Goal: Answer question/provide support: Answer question/provide support

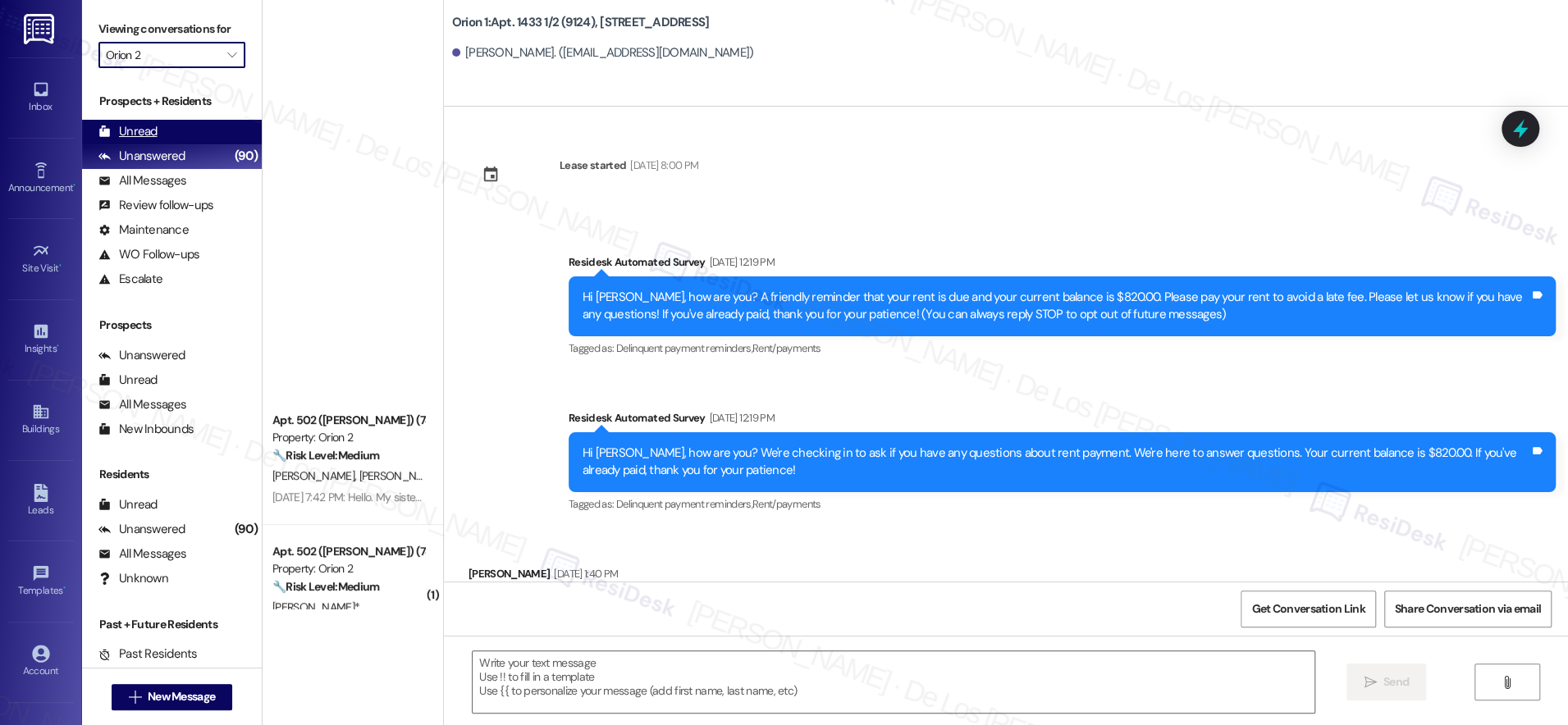
scroll to position [710, 0]
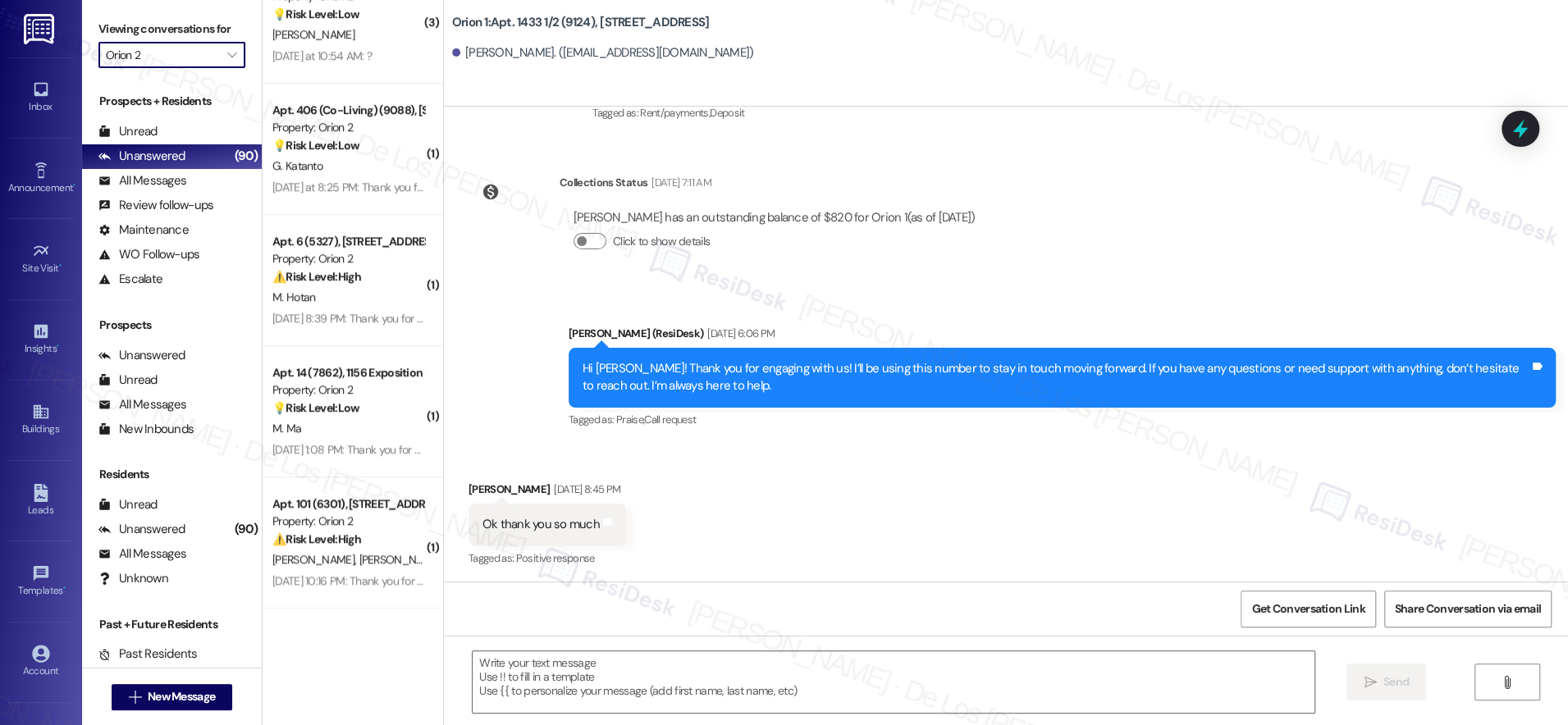
click at [194, 60] on input "Orion 2" at bounding box center [163, 55] width 114 height 26
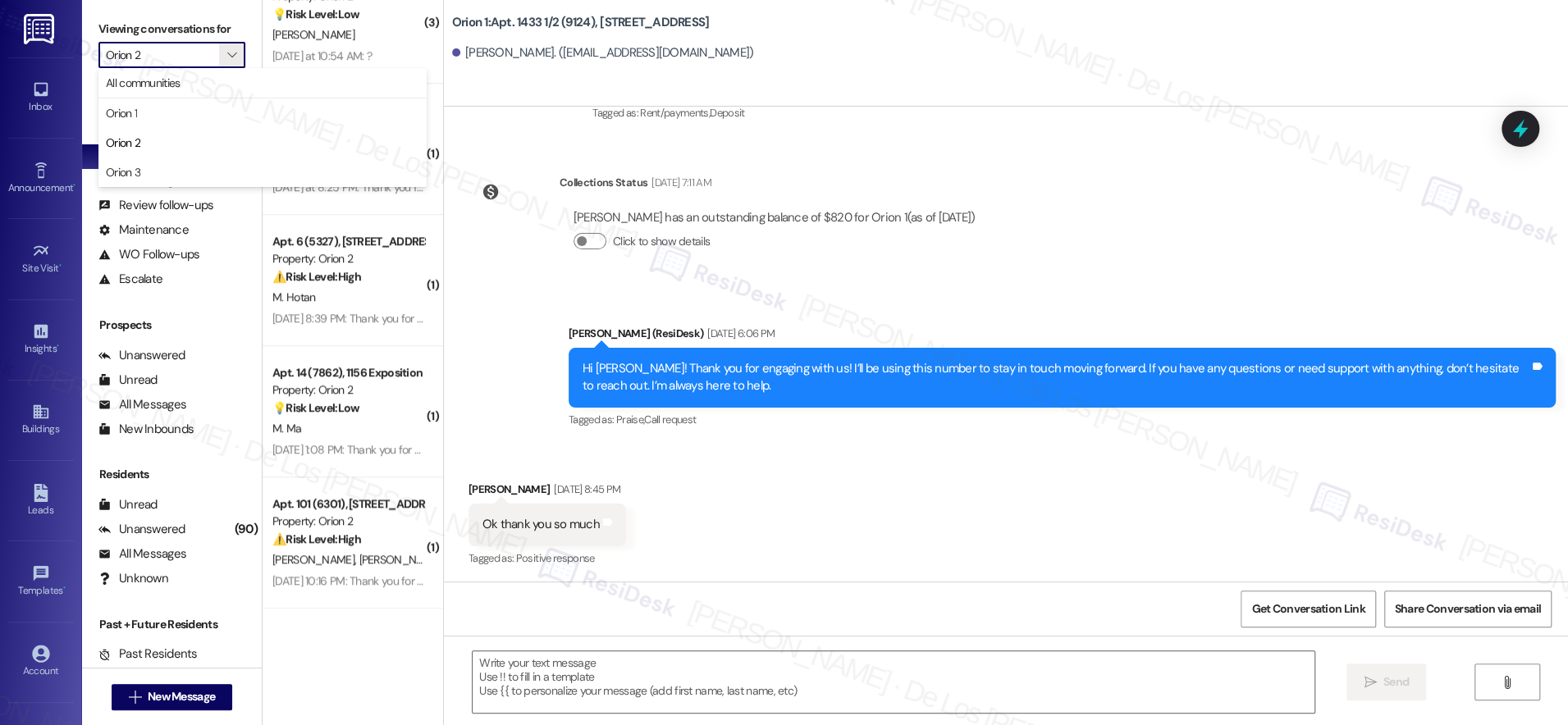
drag, startPoint x: 187, startPoint y: 106, endPoint x: 223, endPoint y: 114, distance: 36.9
click at [187, 107] on span "Orion 1" at bounding box center [263, 114] width 314 height 17
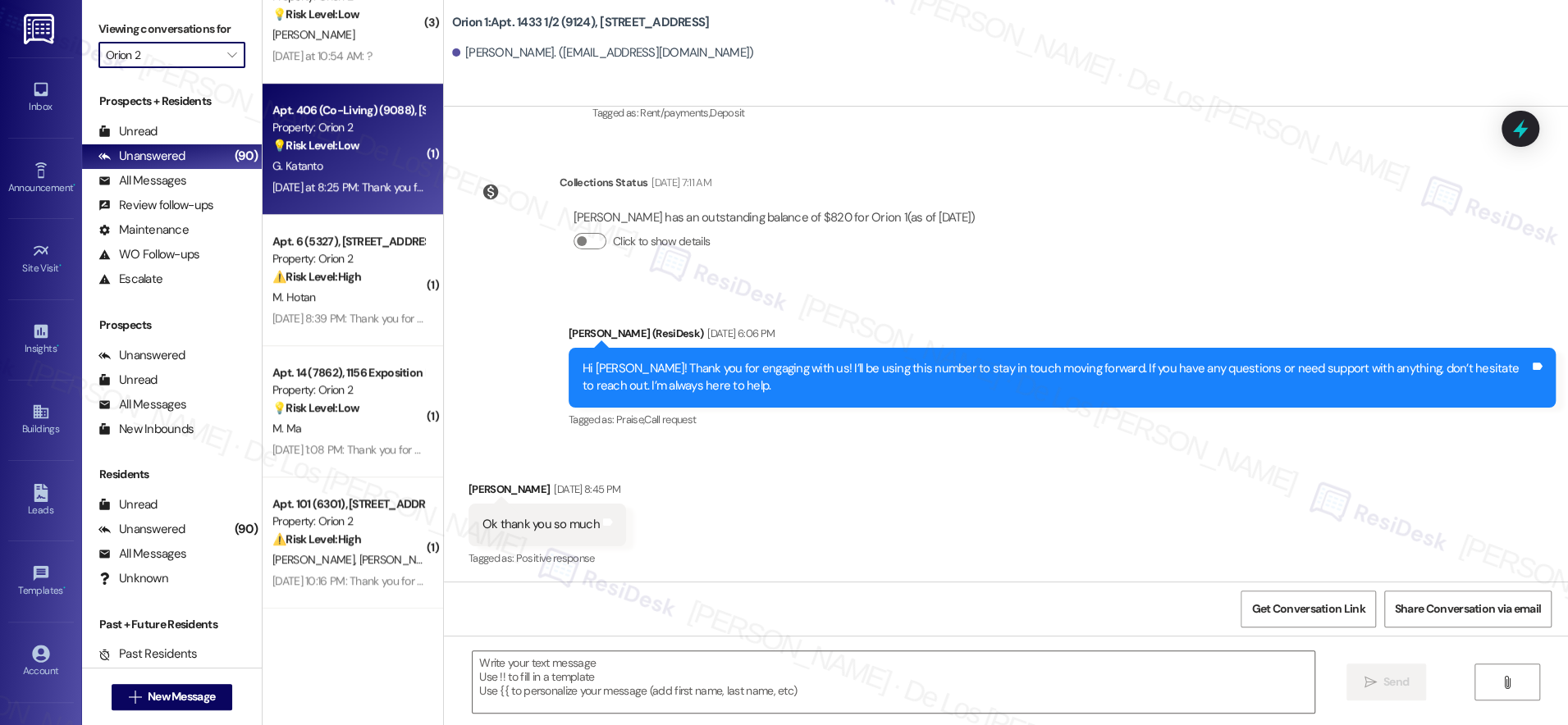
type input "Orion 1"
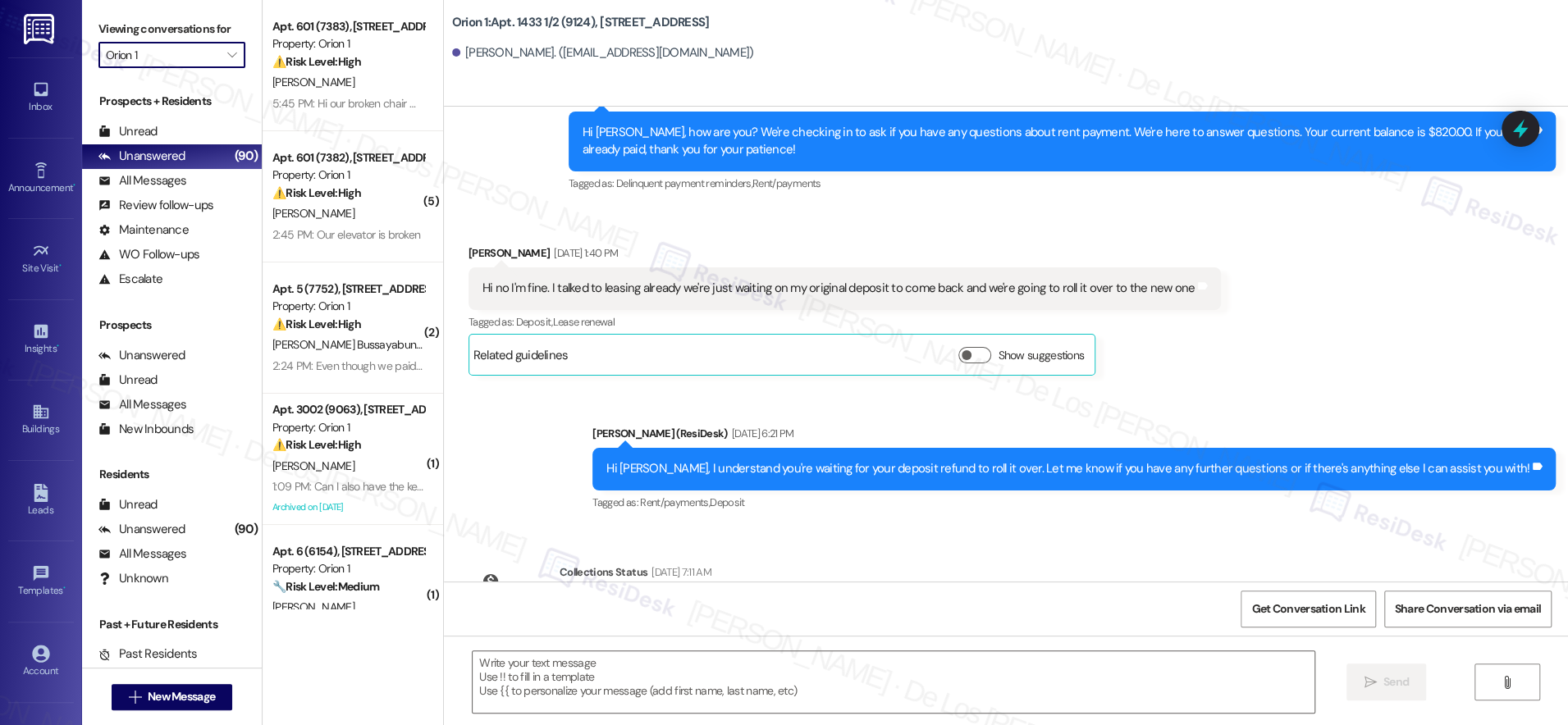
type textarea "Fetching suggested responses. Please feel free to read through the conversation…"
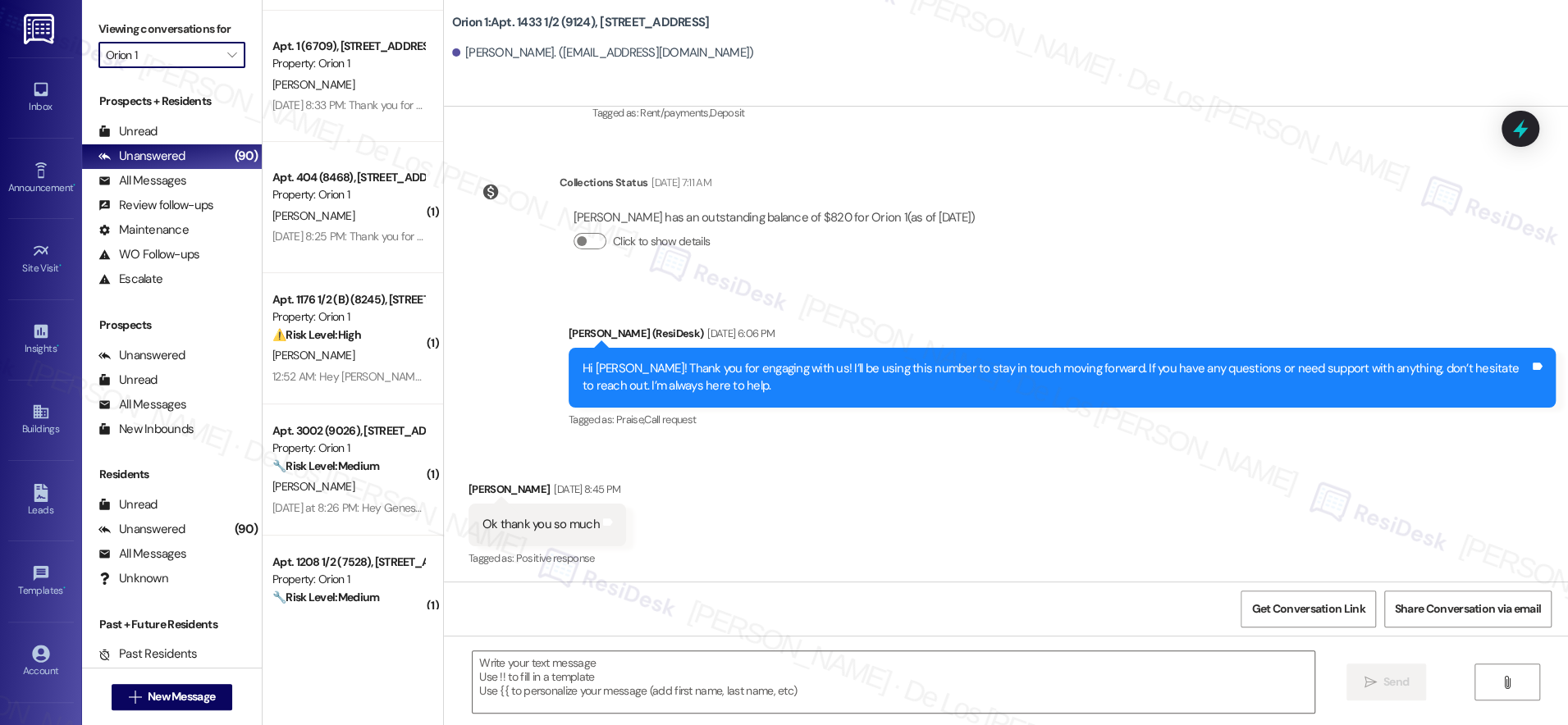
scroll to position [4963, 0]
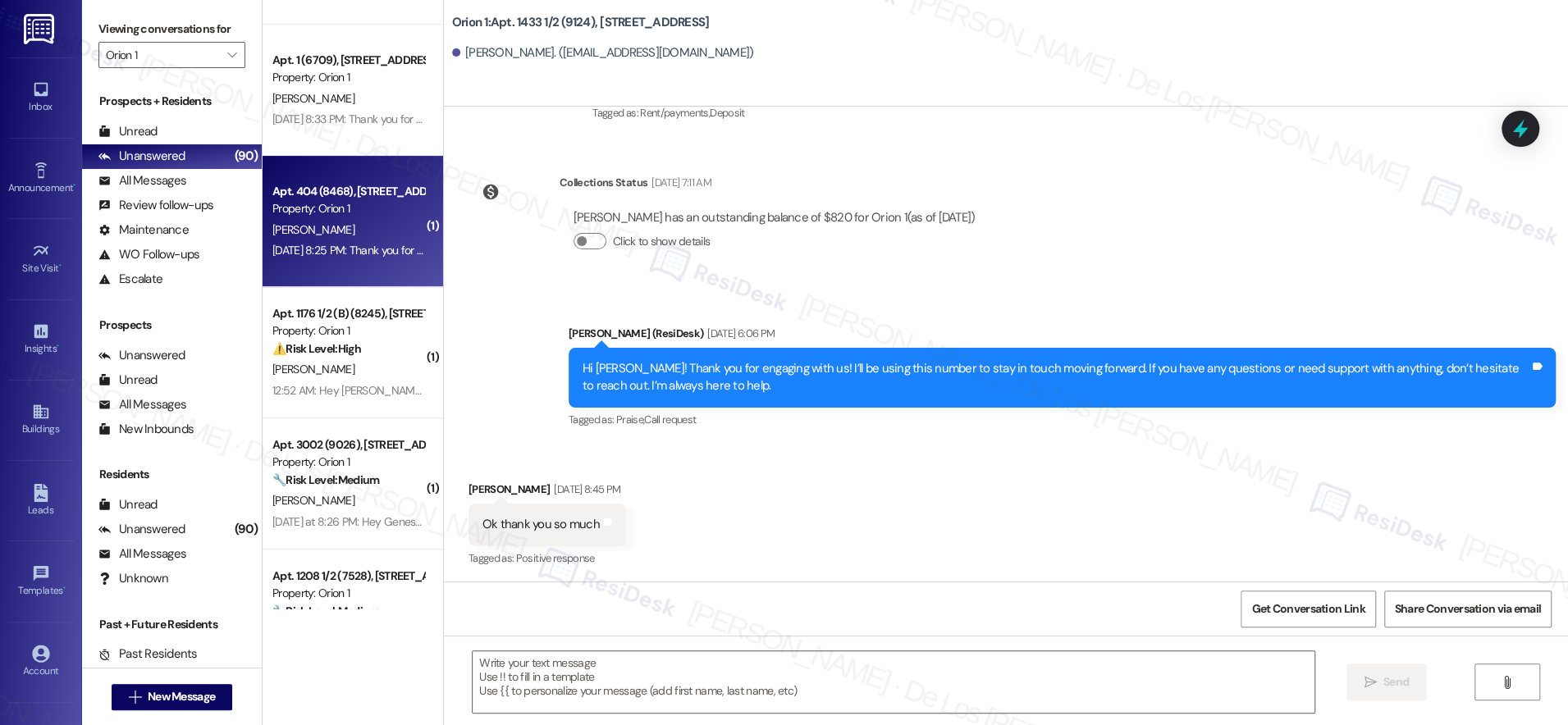
click at [338, 177] on div "Apt. 404 (8468), [STREET_ADDRESS] Property: Orion 1 [PERSON_NAME] [DATE] 8:25 P…" at bounding box center [353, 221] width 181 height 131
type textarea "Fetching suggested responses. Please feel free to read through the conversation…"
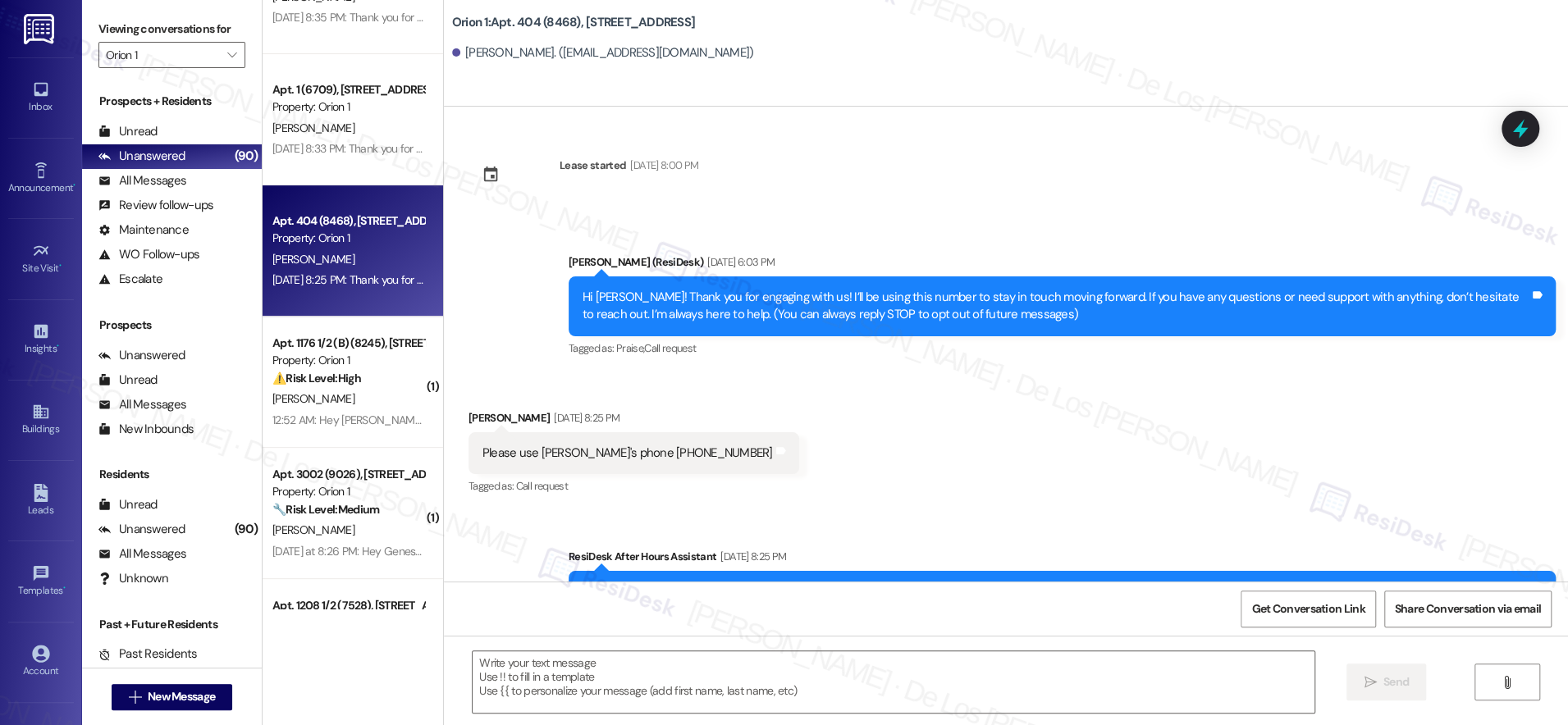
scroll to position [4934, 0]
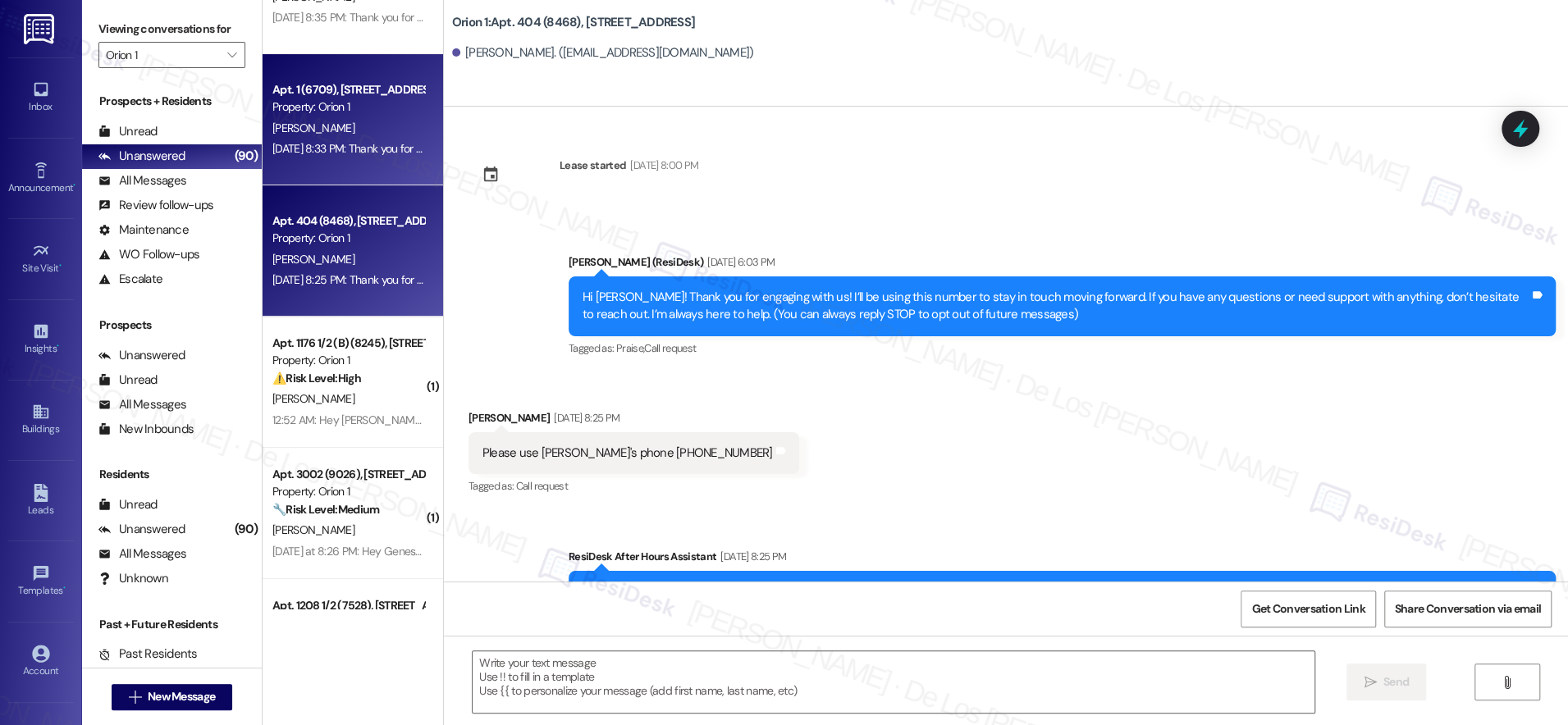
click at [326, 141] on div "[DATE] 8:33 PM: Thank you for your message. Our offices are currently closed, b…" at bounding box center [769, 149] width 994 height 15
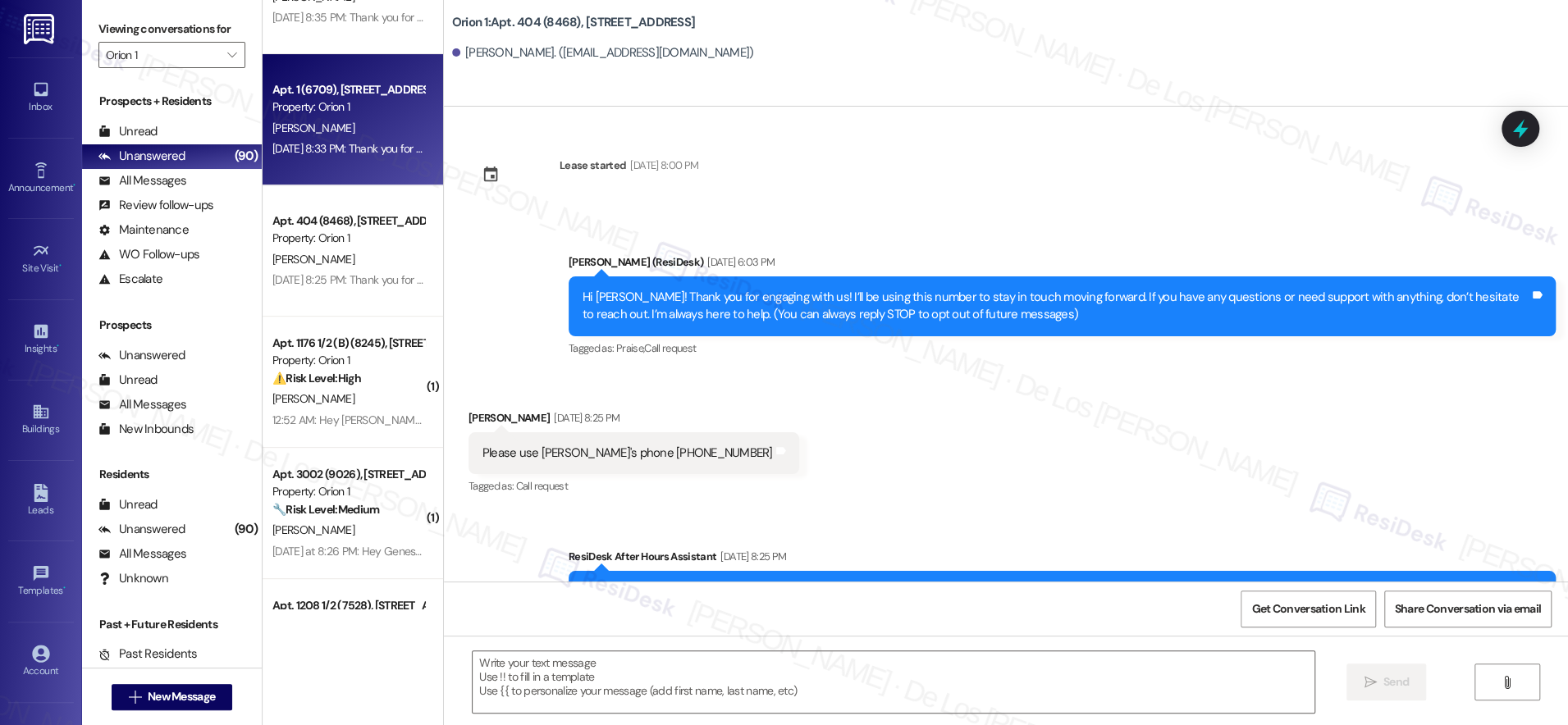
type textarea "Fetching suggested responses. Please feel free to read through the conversation…"
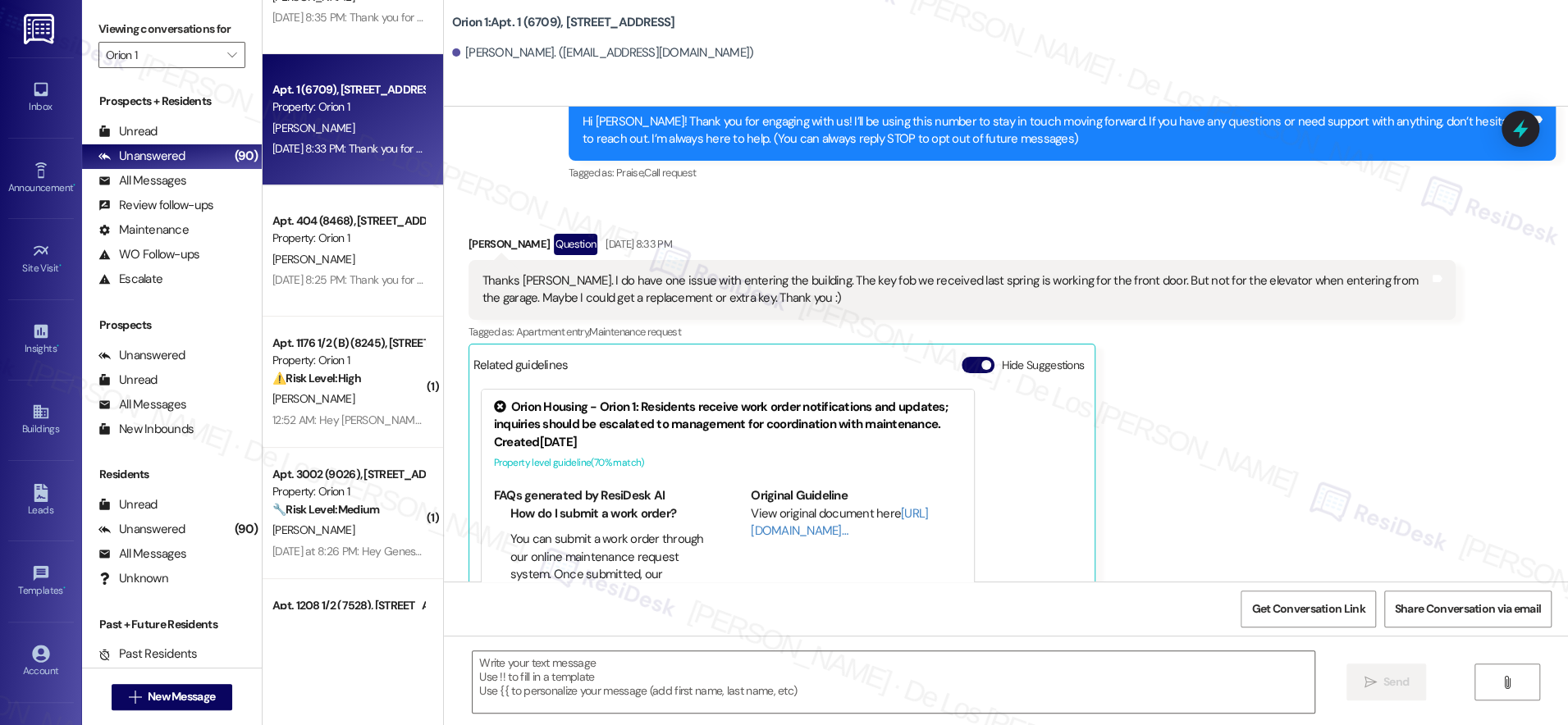
type textarea "Fetching suggested responses. Please feel free to read through the conversation…"
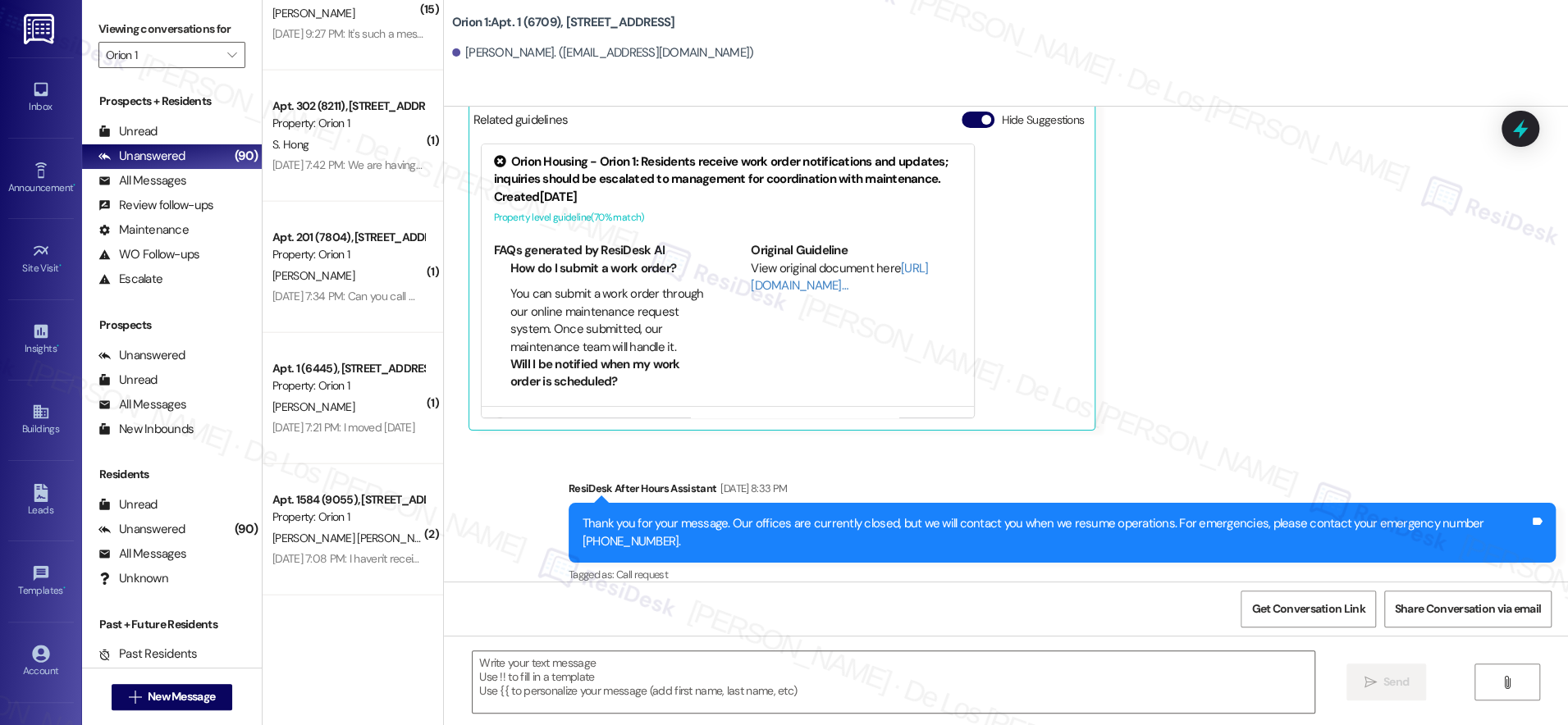
scroll to position [2781, 0]
